Goal: Task Accomplishment & Management: Use online tool/utility

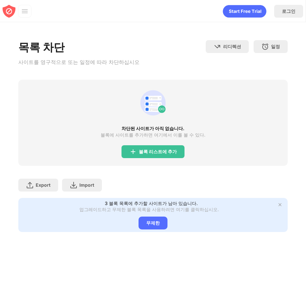
drag, startPoint x: 145, startPoint y: 132, endPoint x: 146, endPoint y: 157, distance: 24.8
click at [145, 132] on div "차단된 사이트가 아직 없습니다. 블록에 사이트를 추가하면 여기에서 이를 볼 수 있다. 블록 리스트에 추가" at bounding box center [152, 123] width 269 height 86
click at [146, 157] on div "블록 리스트에 추가" at bounding box center [152, 151] width 63 height 13
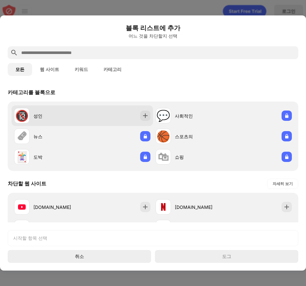
click at [146, 115] on div at bounding box center [145, 116] width 10 height 10
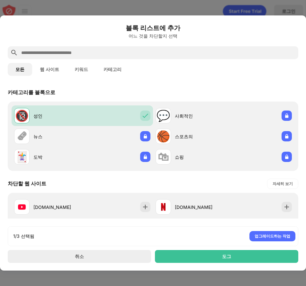
click at [43, 65] on button "웹 사이트" at bounding box center [49, 69] width 35 height 13
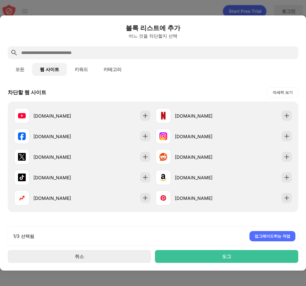
click at [72, 67] on button "키워드" at bounding box center [81, 69] width 29 height 13
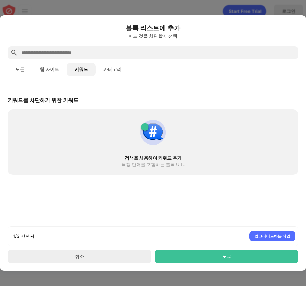
click at [91, 68] on button "키워드" at bounding box center [81, 69] width 29 height 13
click at [98, 68] on button "카테고리" at bounding box center [112, 69] width 33 height 13
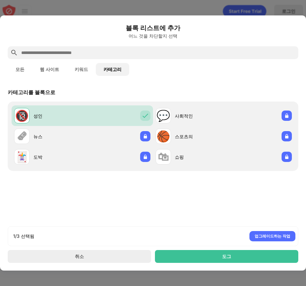
click at [45, 72] on button "웹 사이트" at bounding box center [49, 69] width 35 height 13
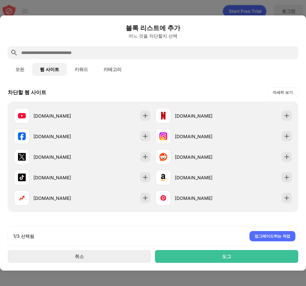
click at [62, 59] on div "모든 웹 사이트 키워드 카테고리" at bounding box center [153, 69] width 290 height 21
click at [65, 55] on input "text" at bounding box center [158, 53] width 275 height 8
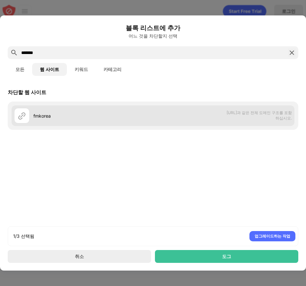
type input "*******"
click at [160, 117] on div "fmkorea [URL]과 같은 전체 도메인 구조를 포함하십시오." at bounding box center [153, 115] width 283 height 21
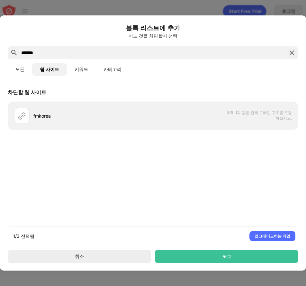
click at [31, 69] on button "모든" at bounding box center [20, 69] width 24 height 13
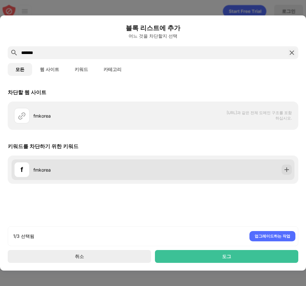
click at [287, 175] on div "f fmkorea" at bounding box center [153, 169] width 283 height 21
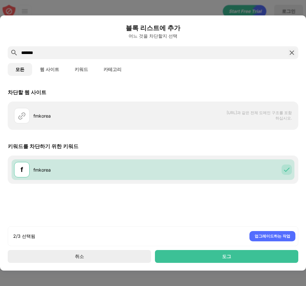
click at [297, 51] on div "*******" at bounding box center [153, 52] width 290 height 13
click at [291, 52] on img at bounding box center [292, 53] width 8 height 8
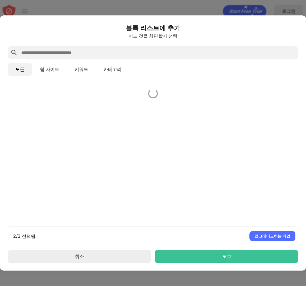
click at [250, 50] on input "text" at bounding box center [158, 53] width 275 height 8
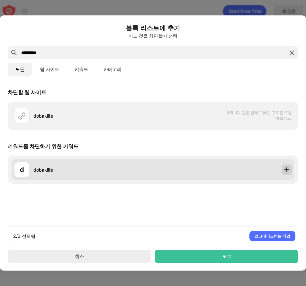
type input "*********"
click at [286, 173] on div at bounding box center [286, 169] width 10 height 10
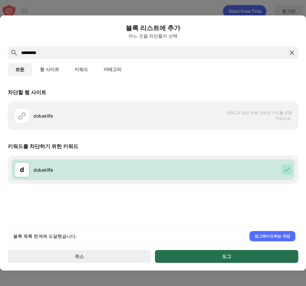
click at [241, 258] on div "도그" at bounding box center [226, 256] width 143 height 13
